Goal: Find specific page/section: Find specific page/section

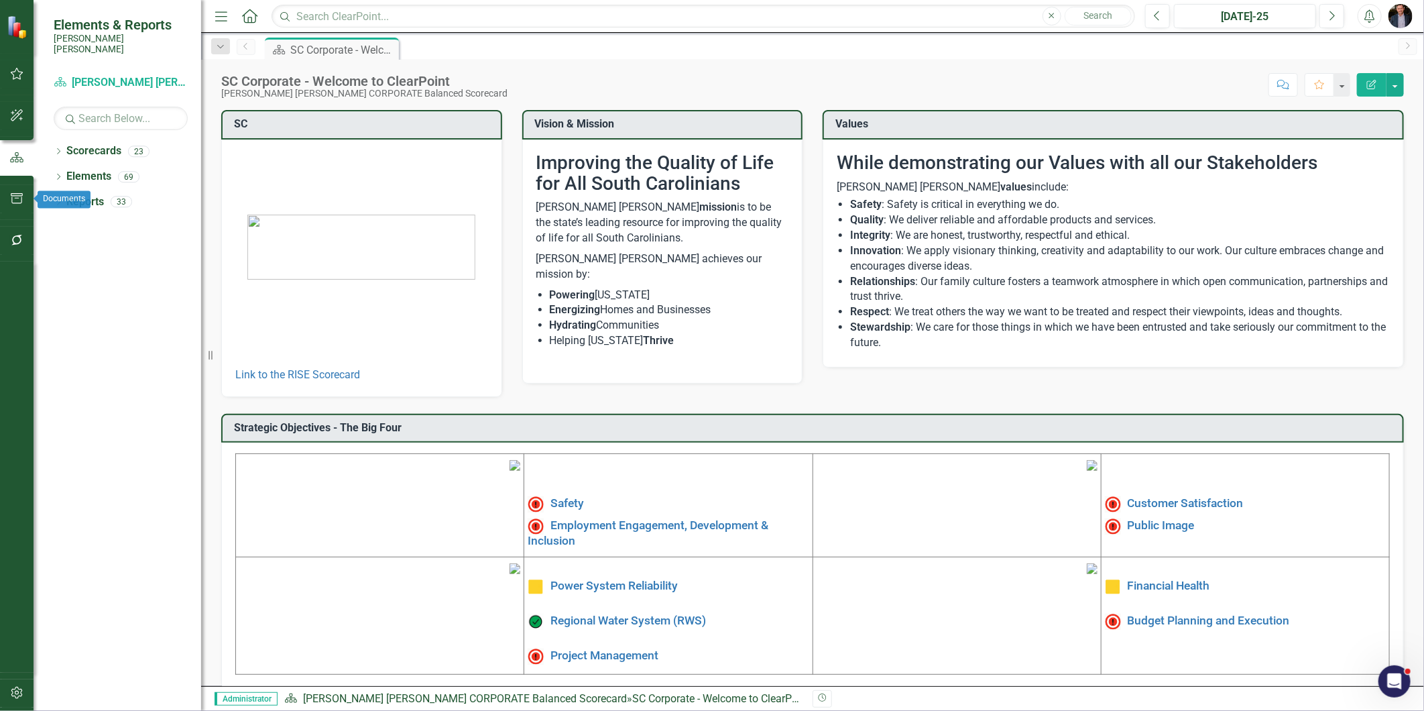
click at [11, 197] on icon "button" at bounding box center [17, 198] width 12 height 11
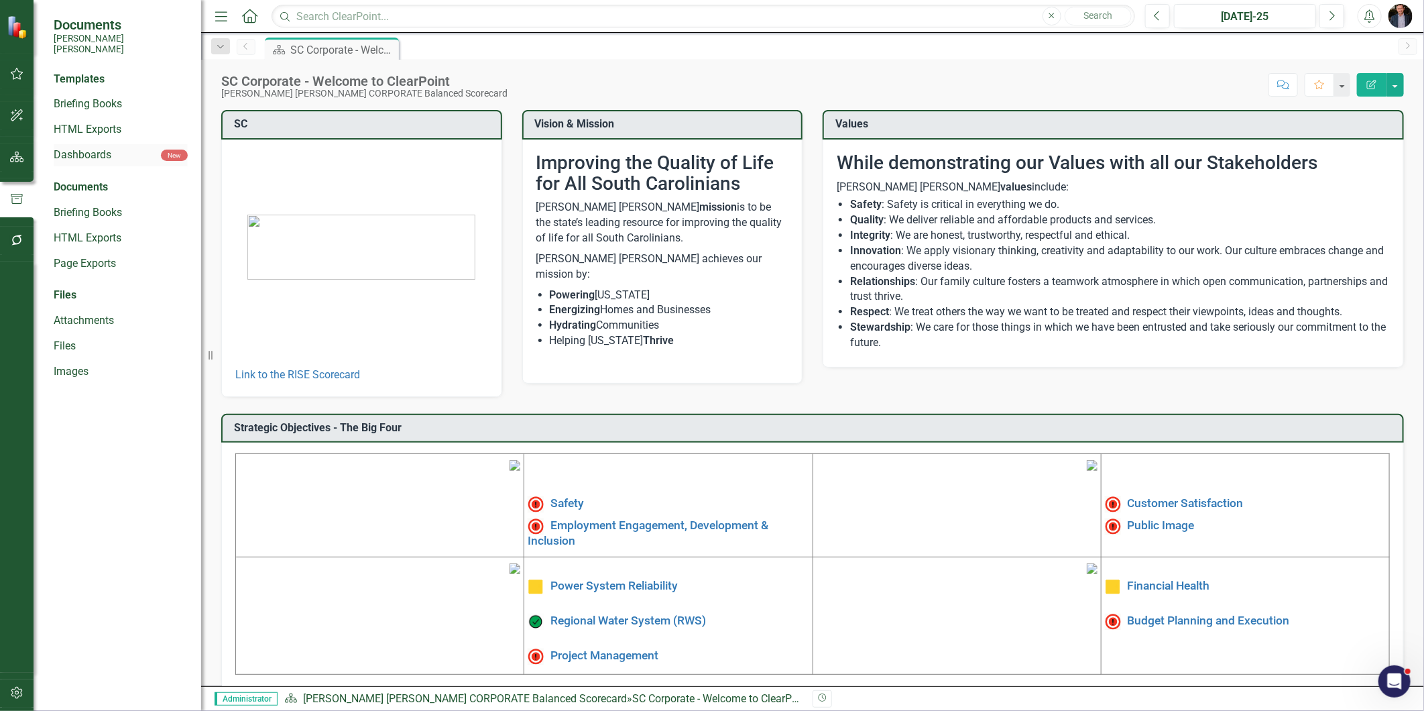
click at [70, 148] on link "Dashboards" at bounding box center [107, 155] width 107 height 15
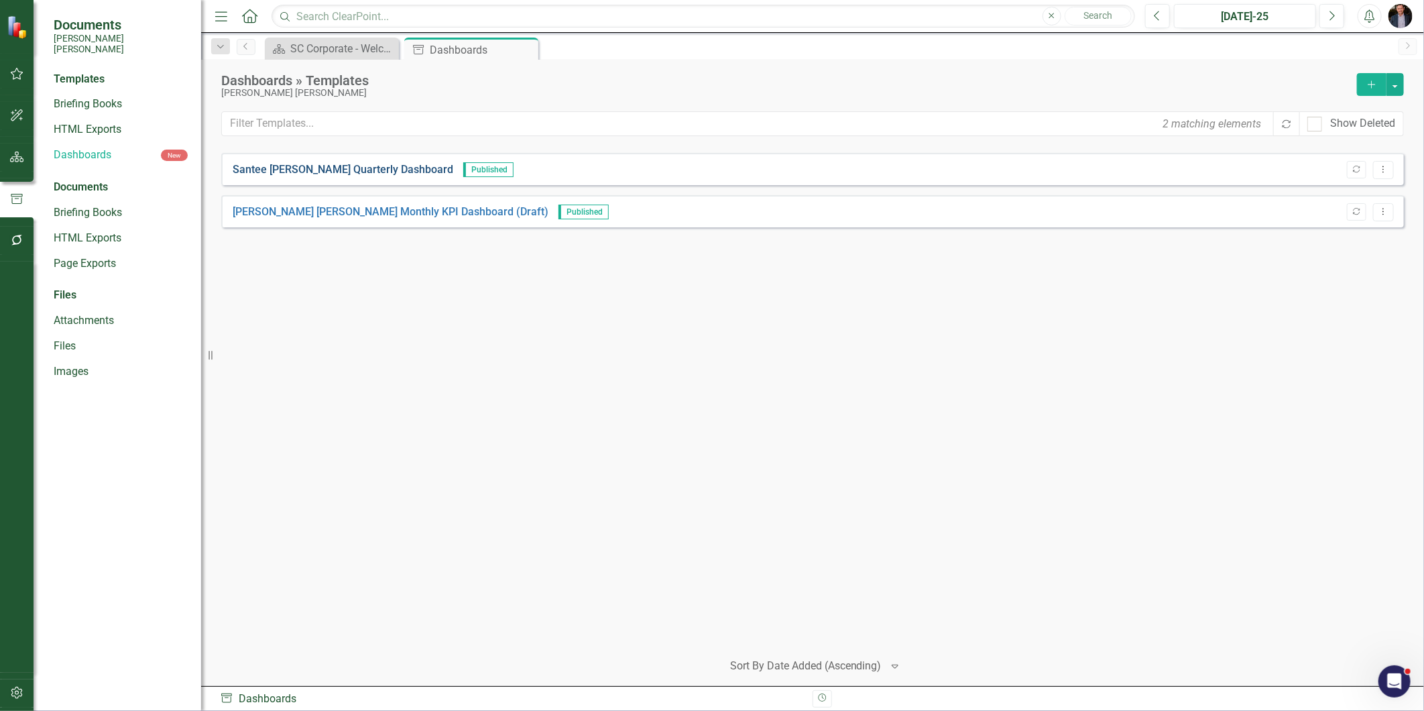
click at [360, 166] on link "Santee [PERSON_NAME] Quarterly Dashboard" at bounding box center [343, 169] width 221 height 15
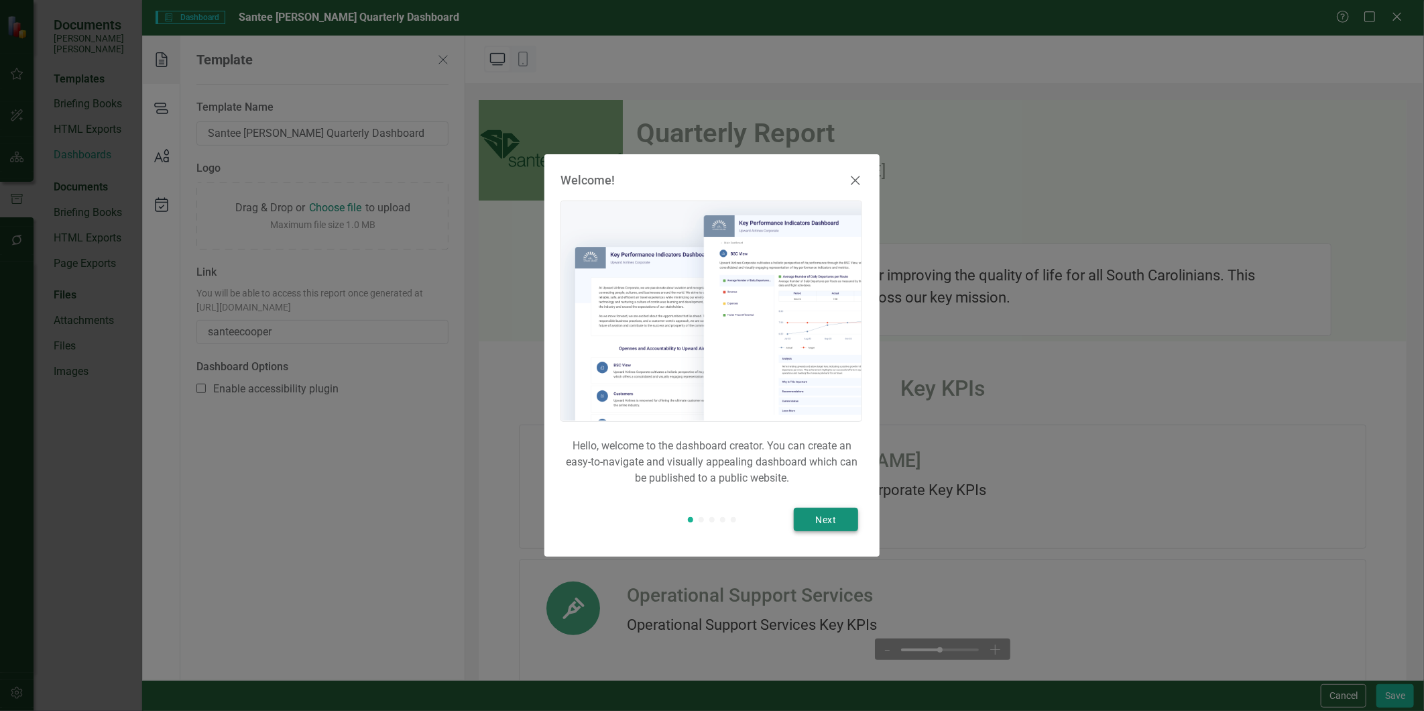
click at [813, 518] on button "Next" at bounding box center [826, 519] width 64 height 23
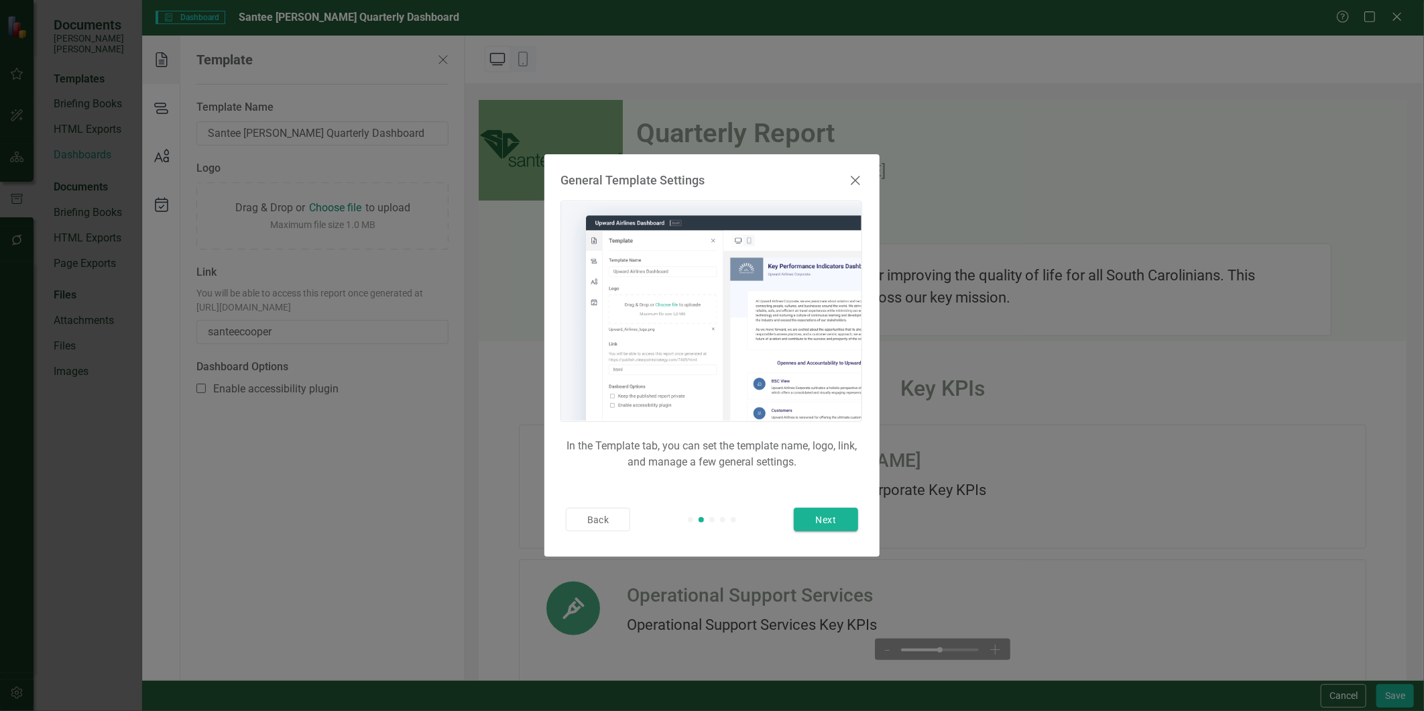
click at [855, 176] on icon at bounding box center [856, 180] width 16 height 16
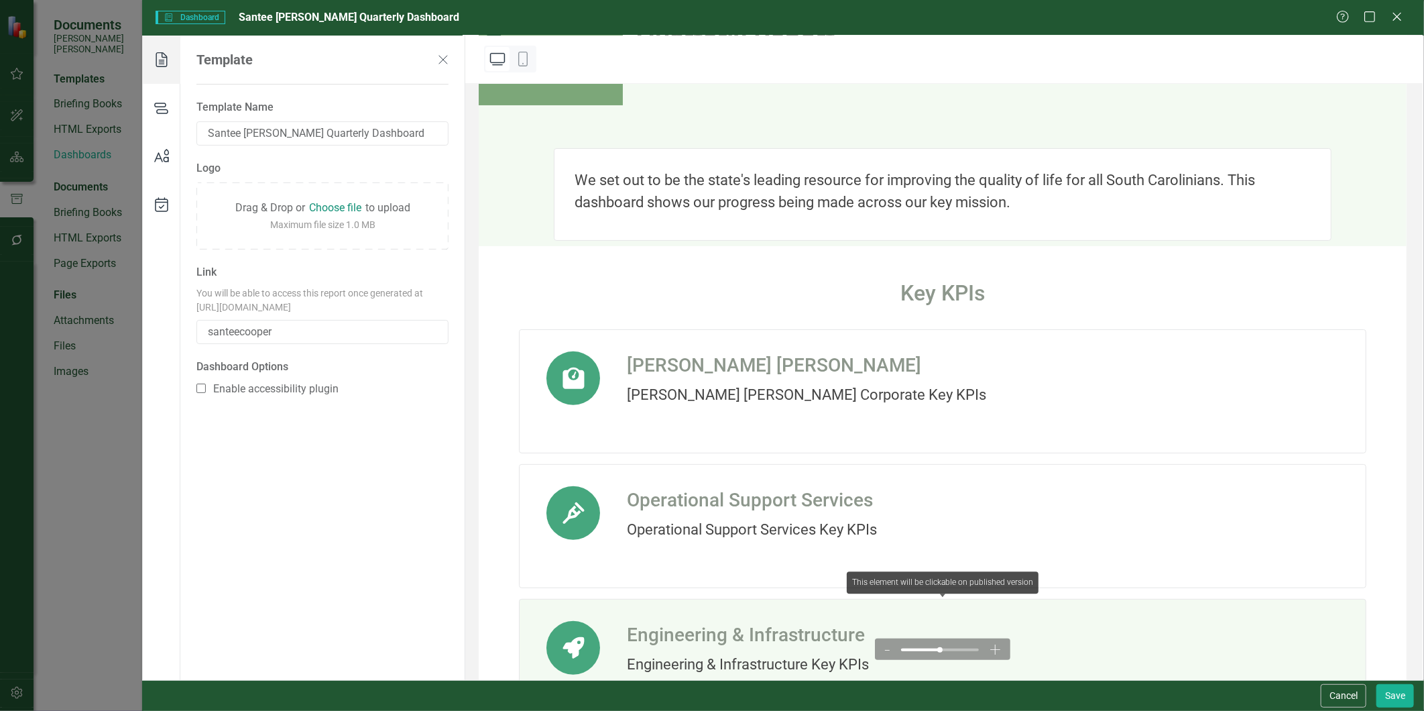
scroll to position [205, 0]
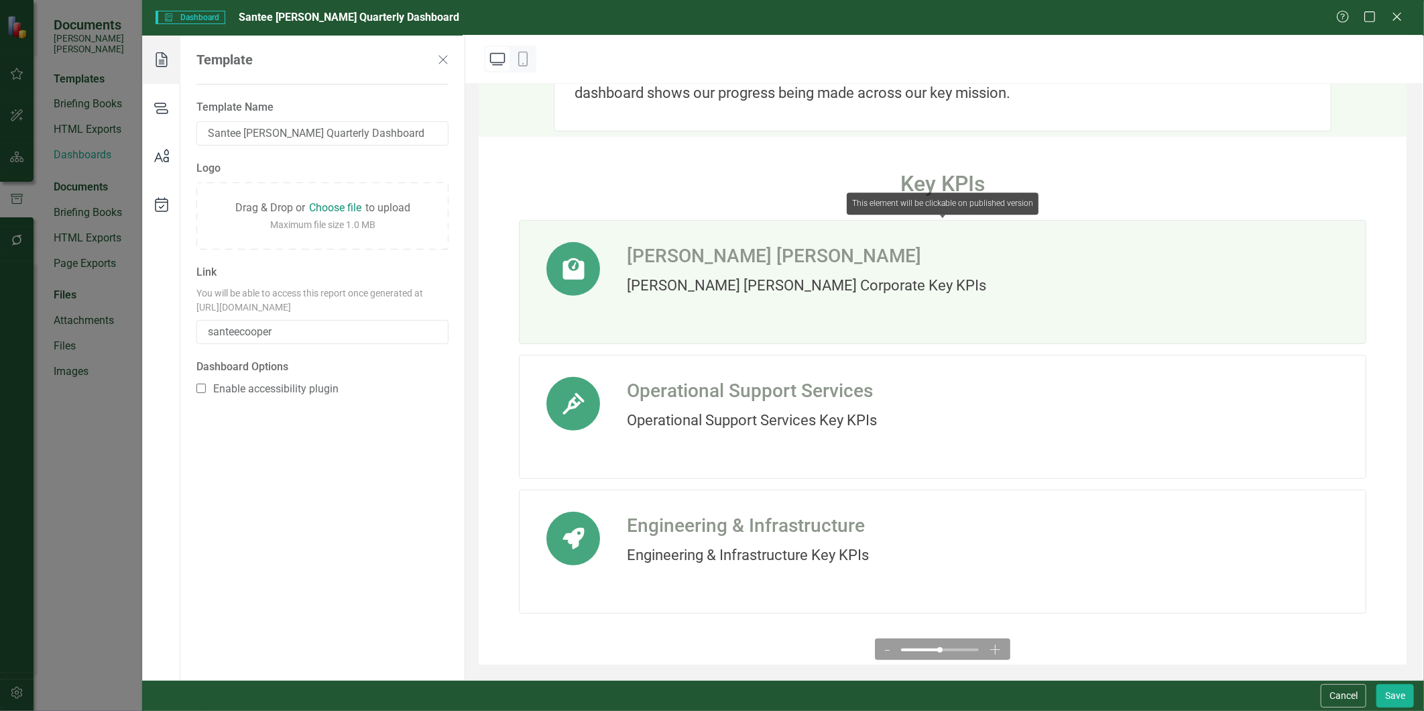
click at [712, 291] on div "[PERSON_NAME] [PERSON_NAME] Corporate Key KPIs" at bounding box center [806, 285] width 359 height 22
click at [731, 294] on div "[PERSON_NAME] [PERSON_NAME] Corporate Key KPIs" at bounding box center [806, 285] width 359 height 22
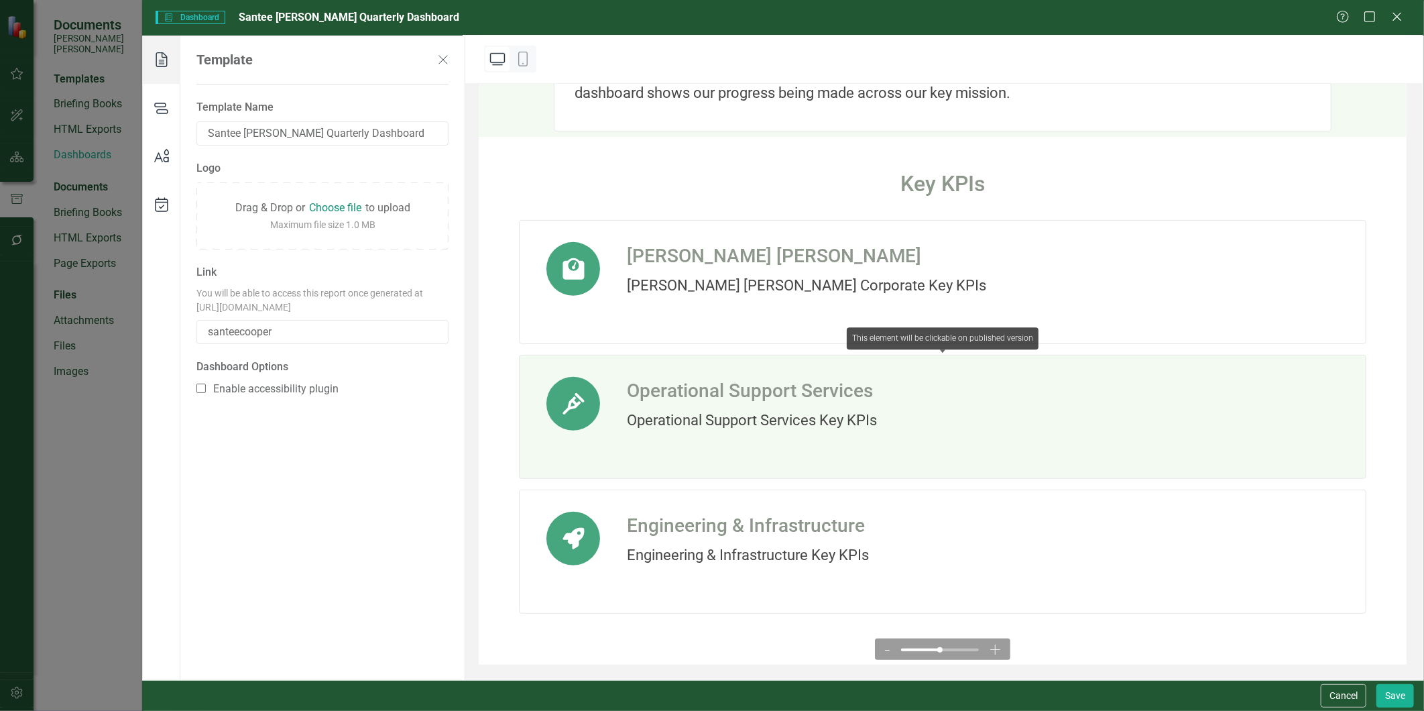
scroll to position [0, 0]
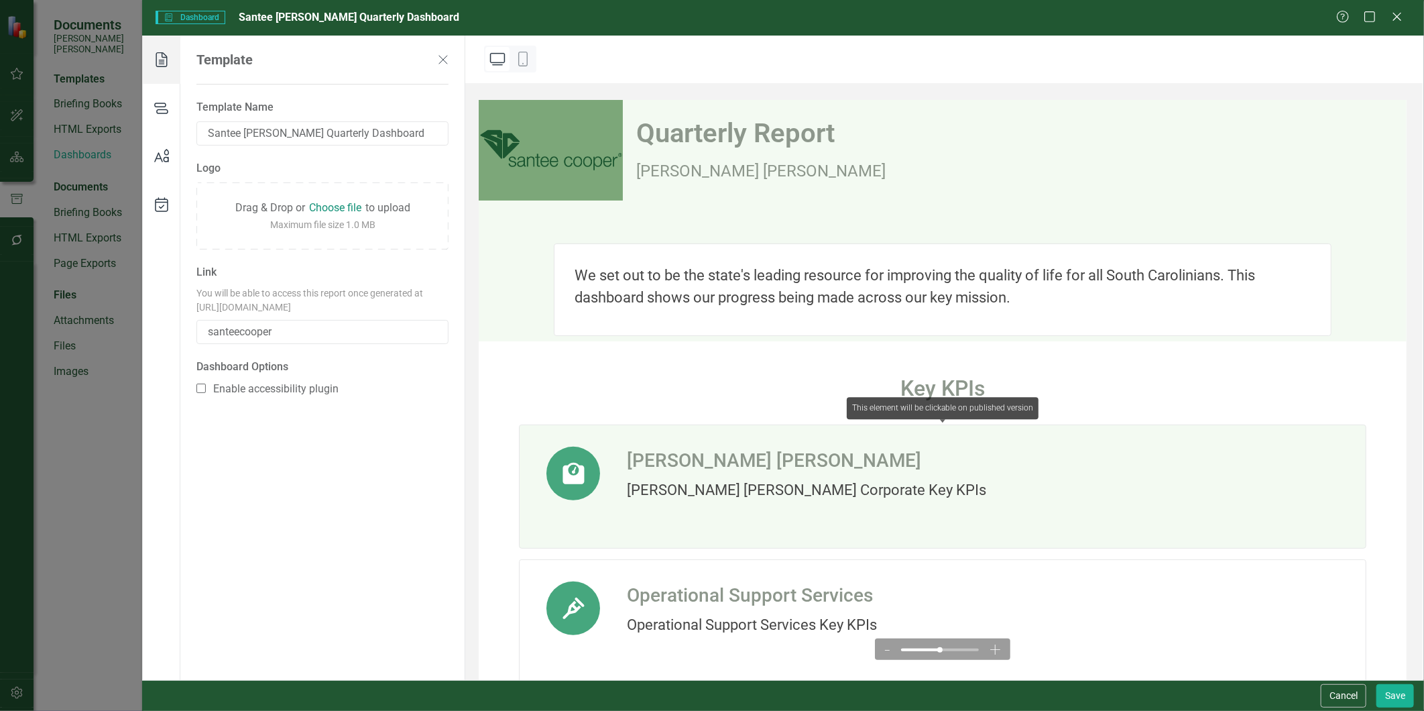
click at [695, 473] on div "[PERSON_NAME] [PERSON_NAME]" at bounding box center [806, 461] width 359 height 28
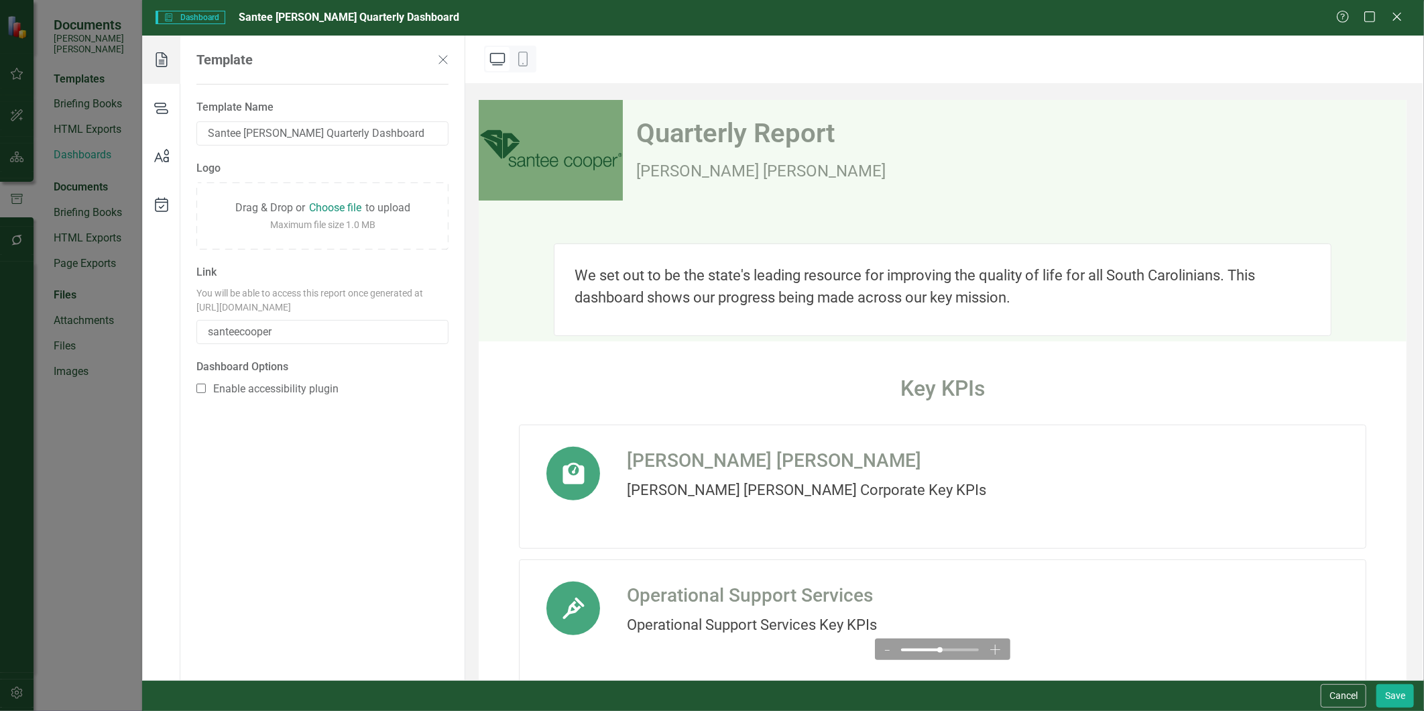
click at [498, 157] on img at bounding box center [551, 150] width 144 height 101
click at [158, 111] on icon at bounding box center [162, 108] width 38 height 48
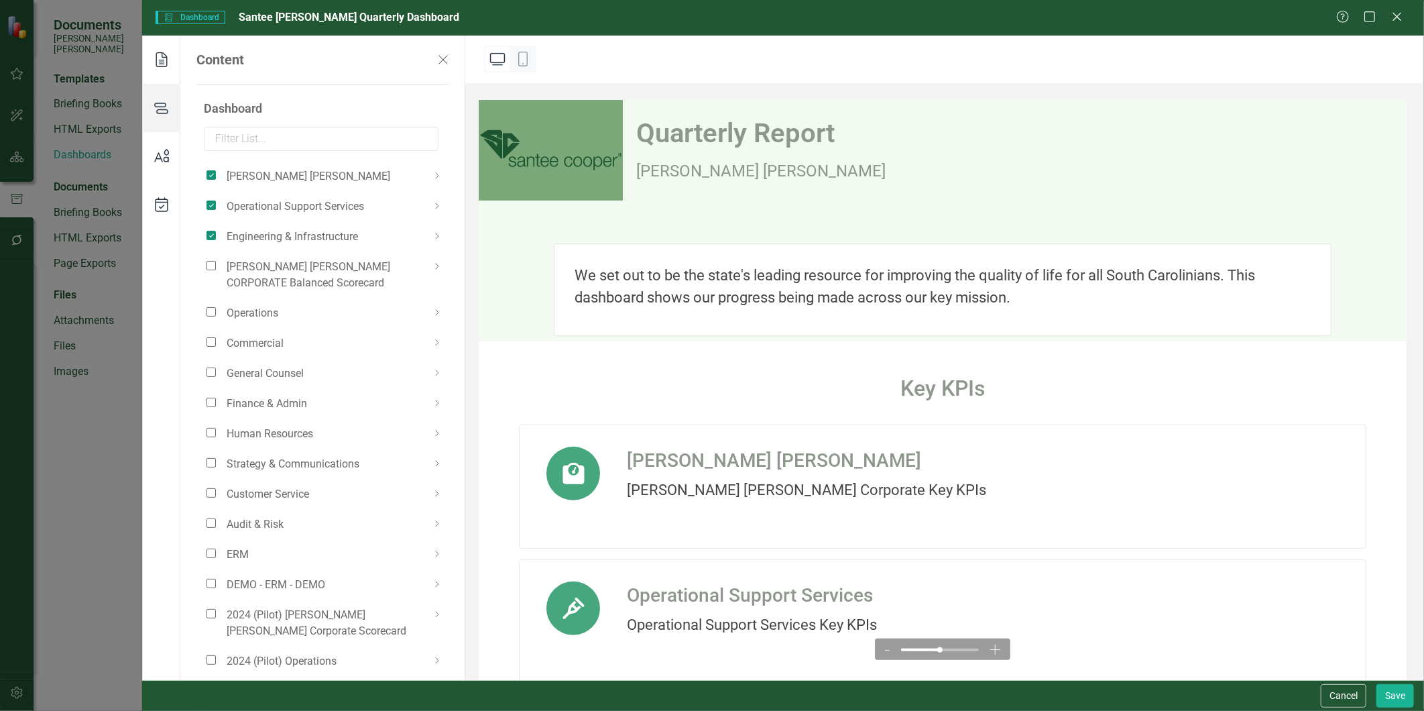
click at [161, 60] on use at bounding box center [161, 59] width 11 height 15
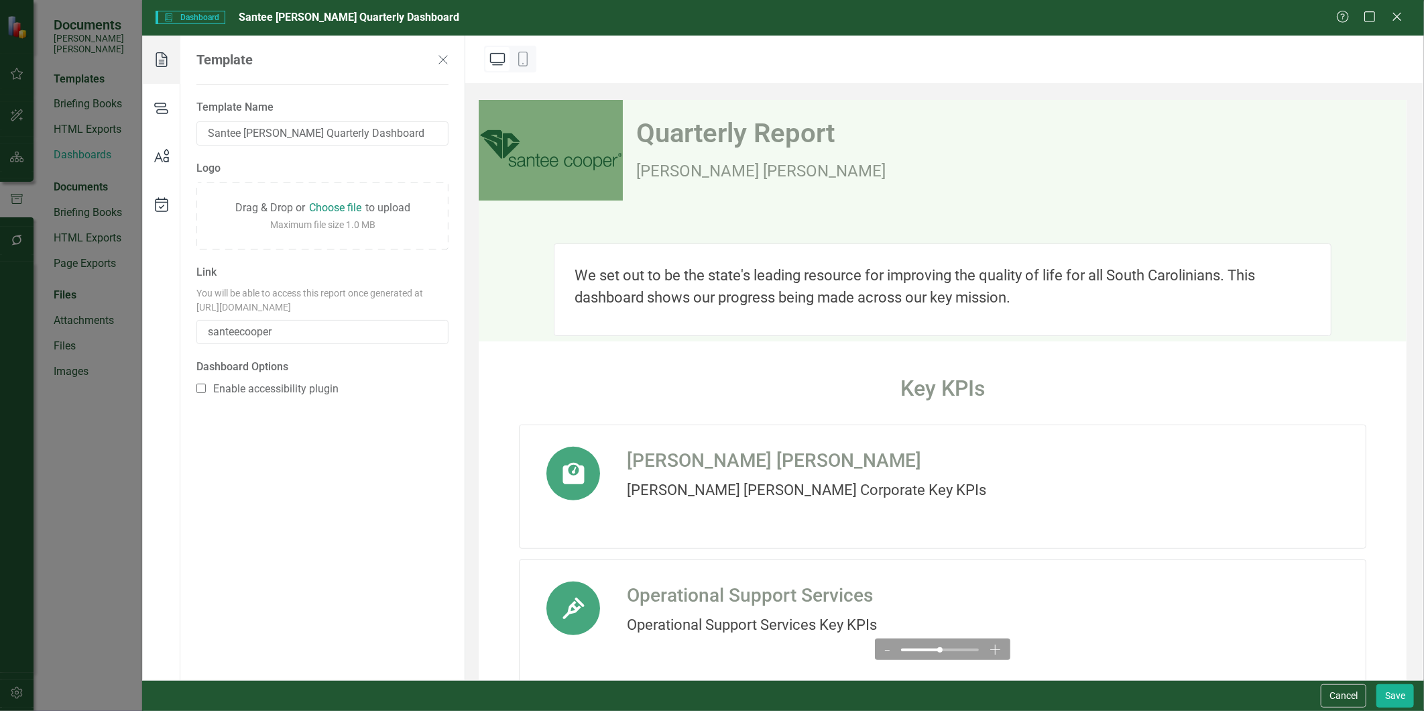
click at [561, 156] on img at bounding box center [551, 150] width 144 height 101
click at [1327, 691] on button "Cancel" at bounding box center [1344, 695] width 46 height 23
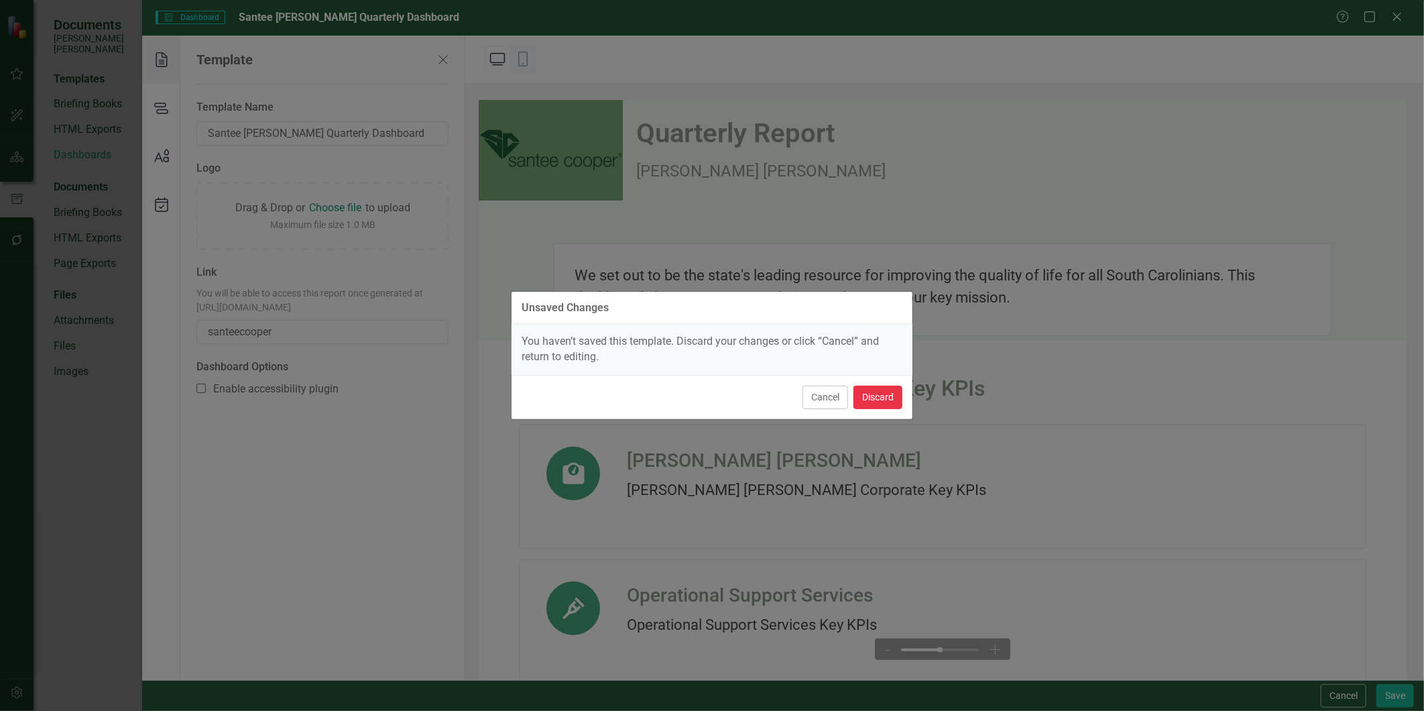
click at [896, 401] on button "Discard" at bounding box center [878, 397] width 49 height 23
